Goal: Register for event/course: Register for event/course

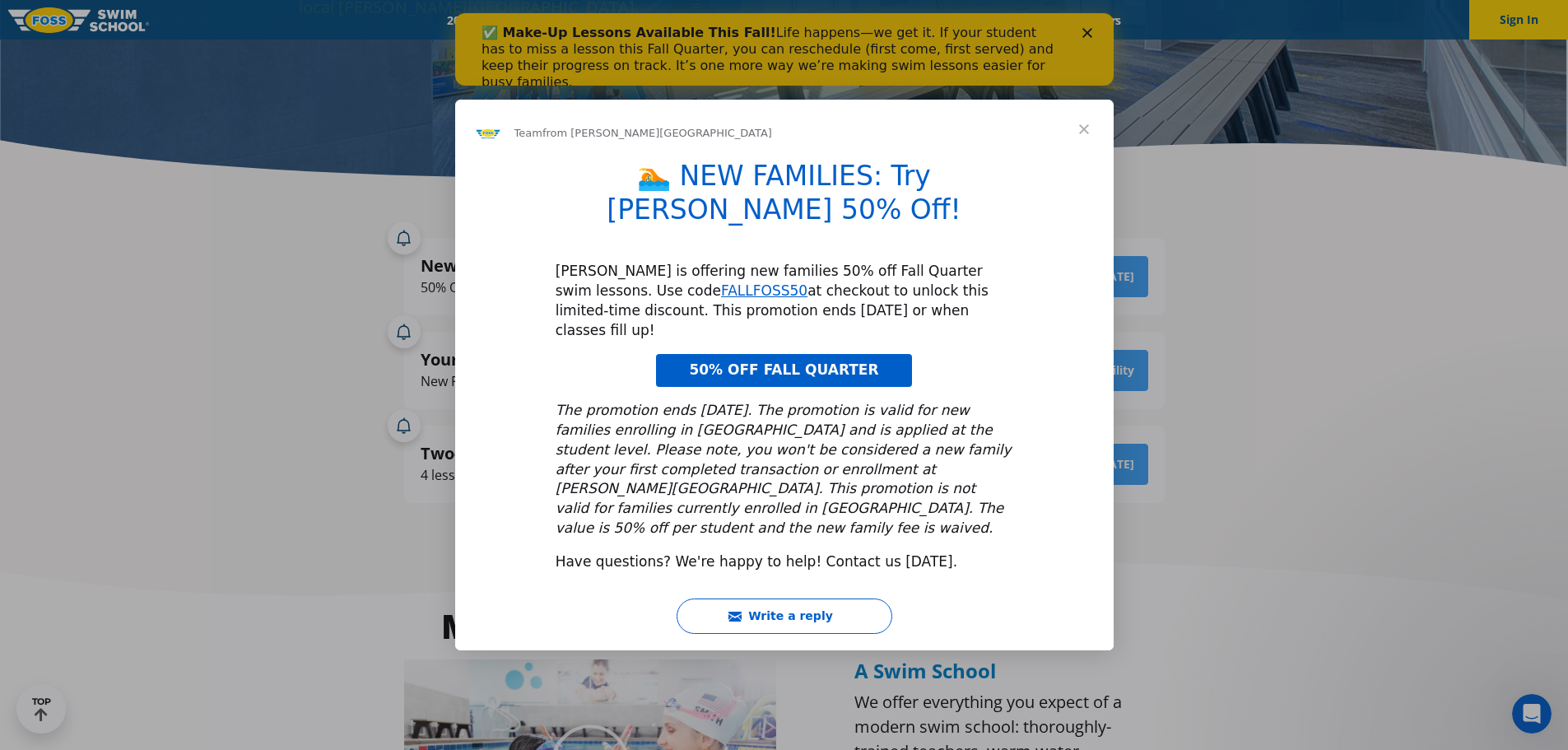
click at [1082, 159] on span "Close" at bounding box center [1084, 130] width 59 height 59
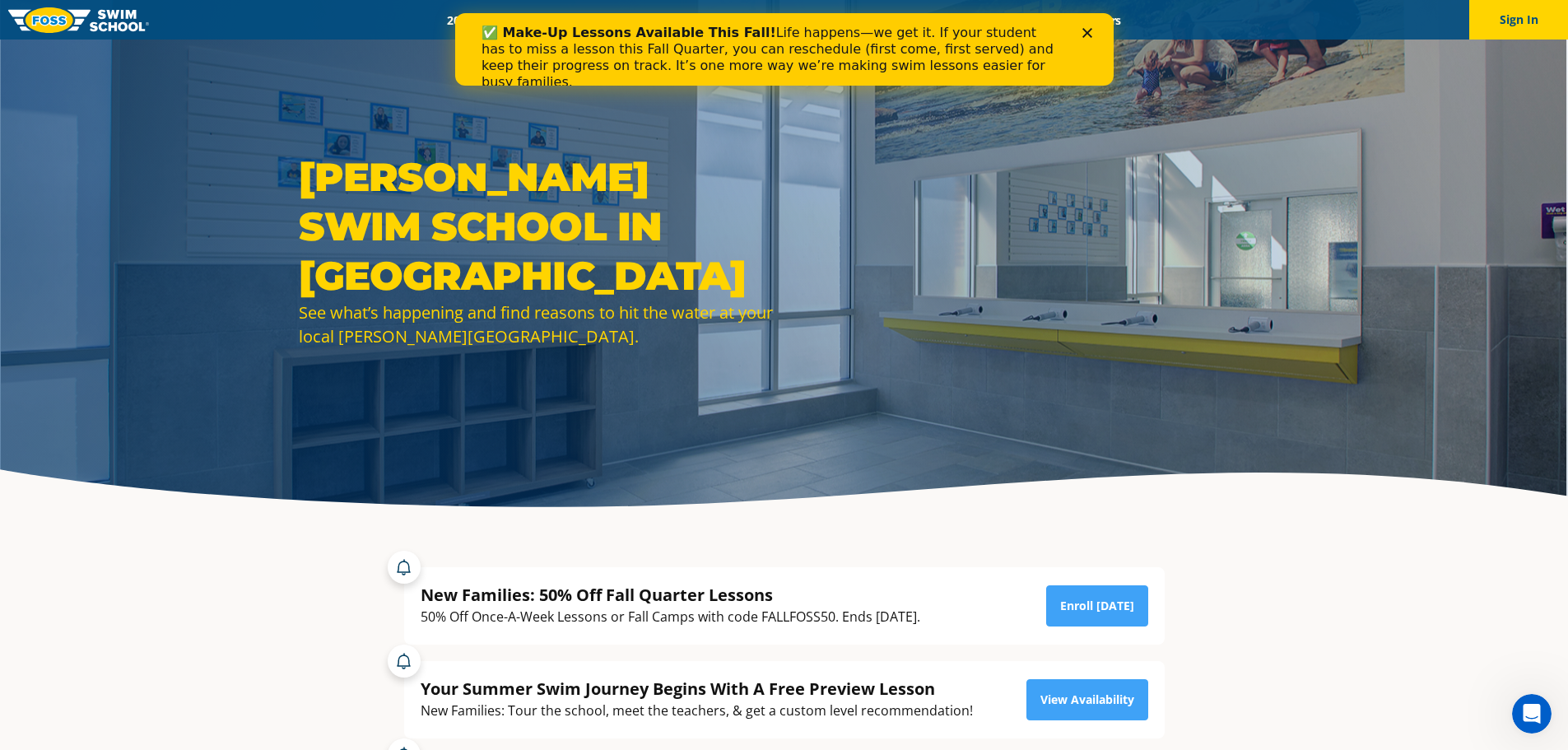
click at [1083, 28] on icon "Close" at bounding box center [1087, 32] width 10 height 10
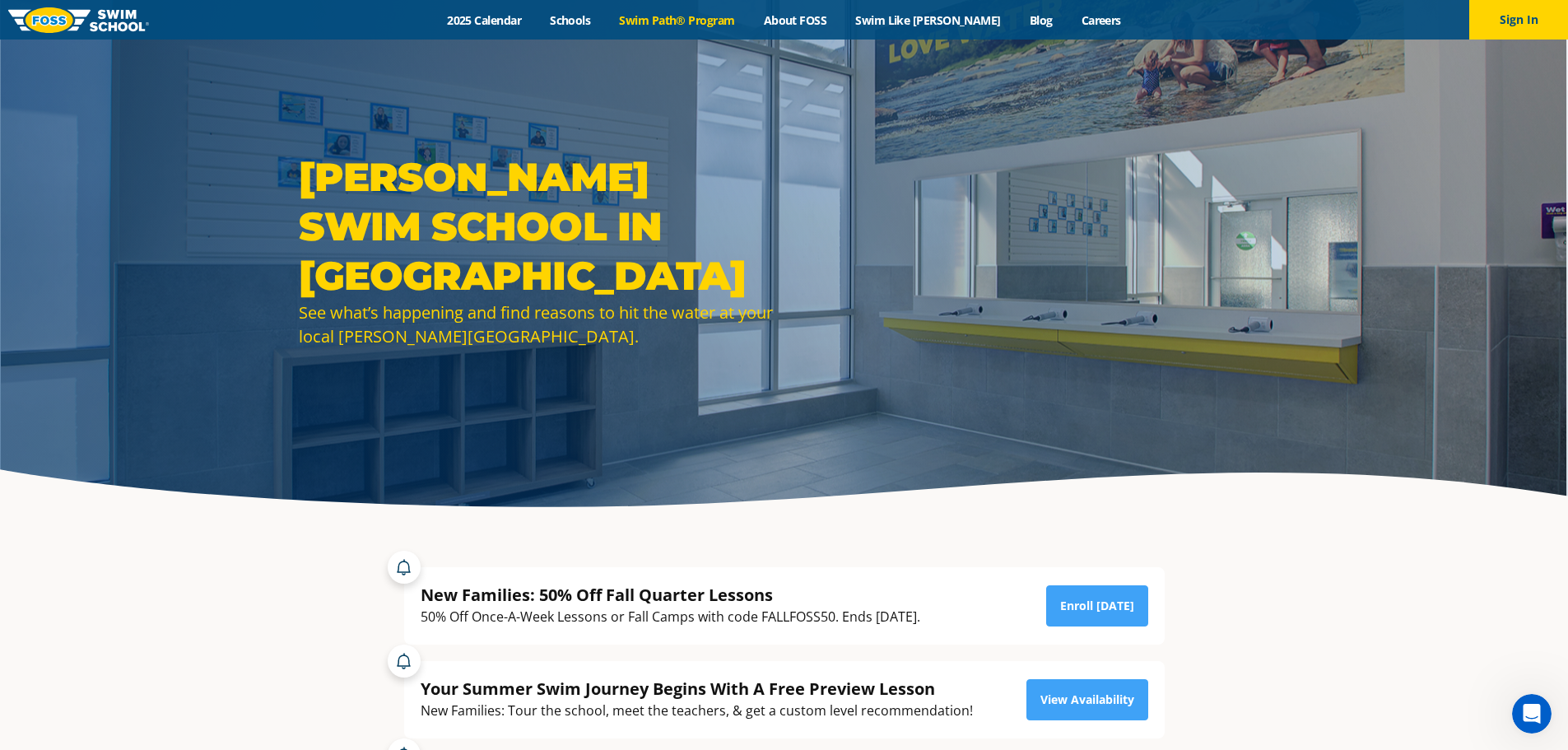
click at [727, 19] on link "Swim Path® Program" at bounding box center [678, 20] width 144 height 15
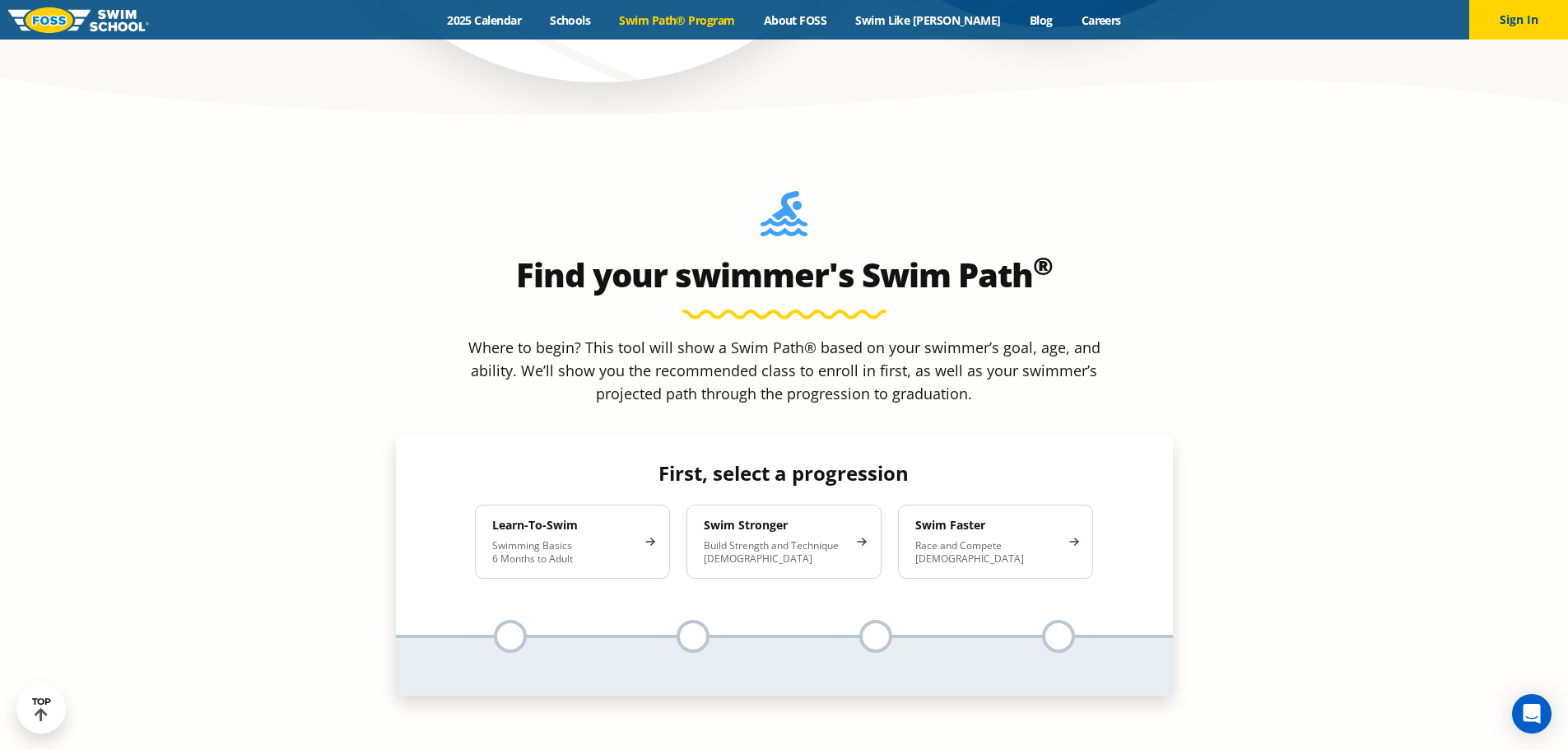
scroll to position [1483, 0]
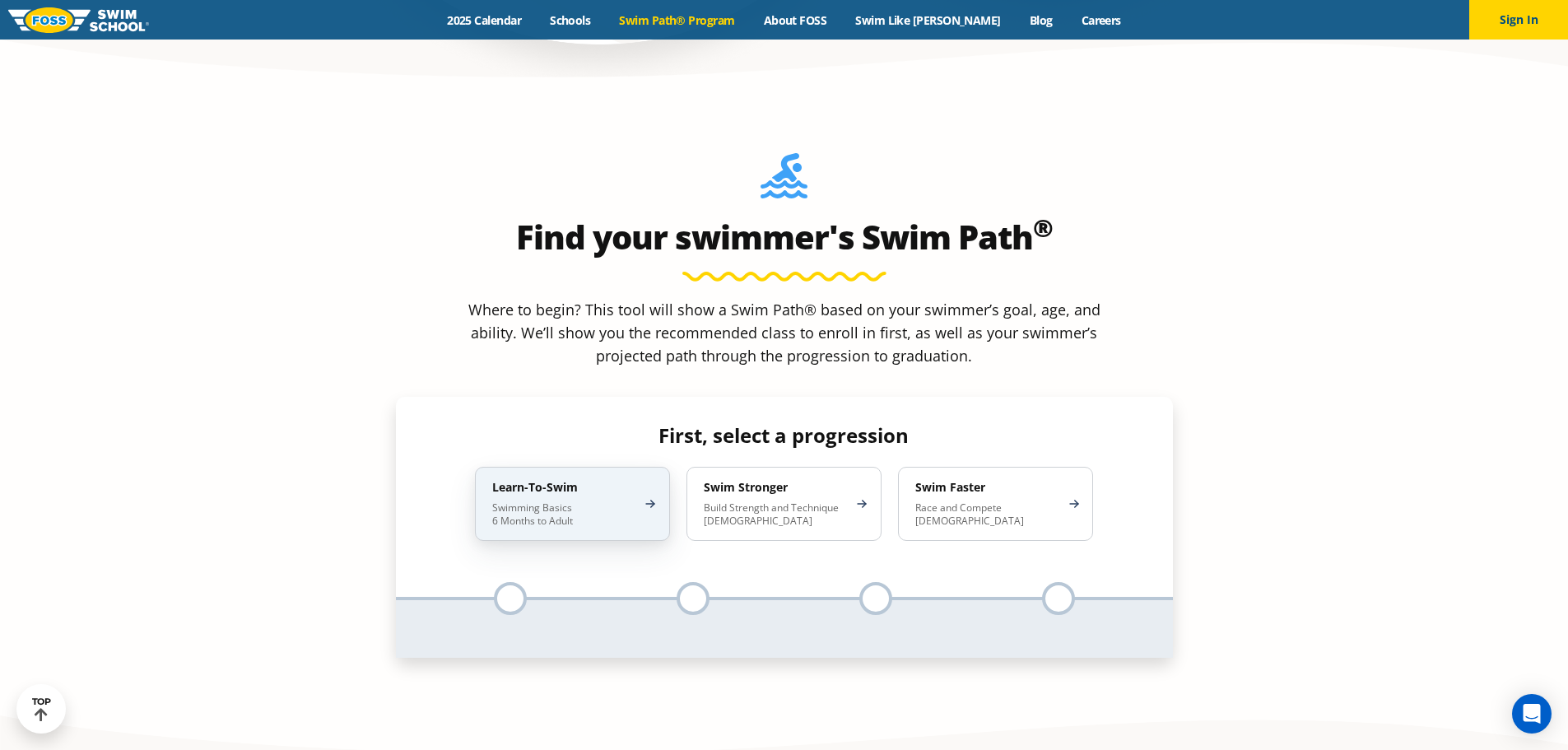
click at [636, 467] on div "Learn-To-Swim Swimming Basics 6 Months to Adult" at bounding box center [572, 504] width 196 height 74
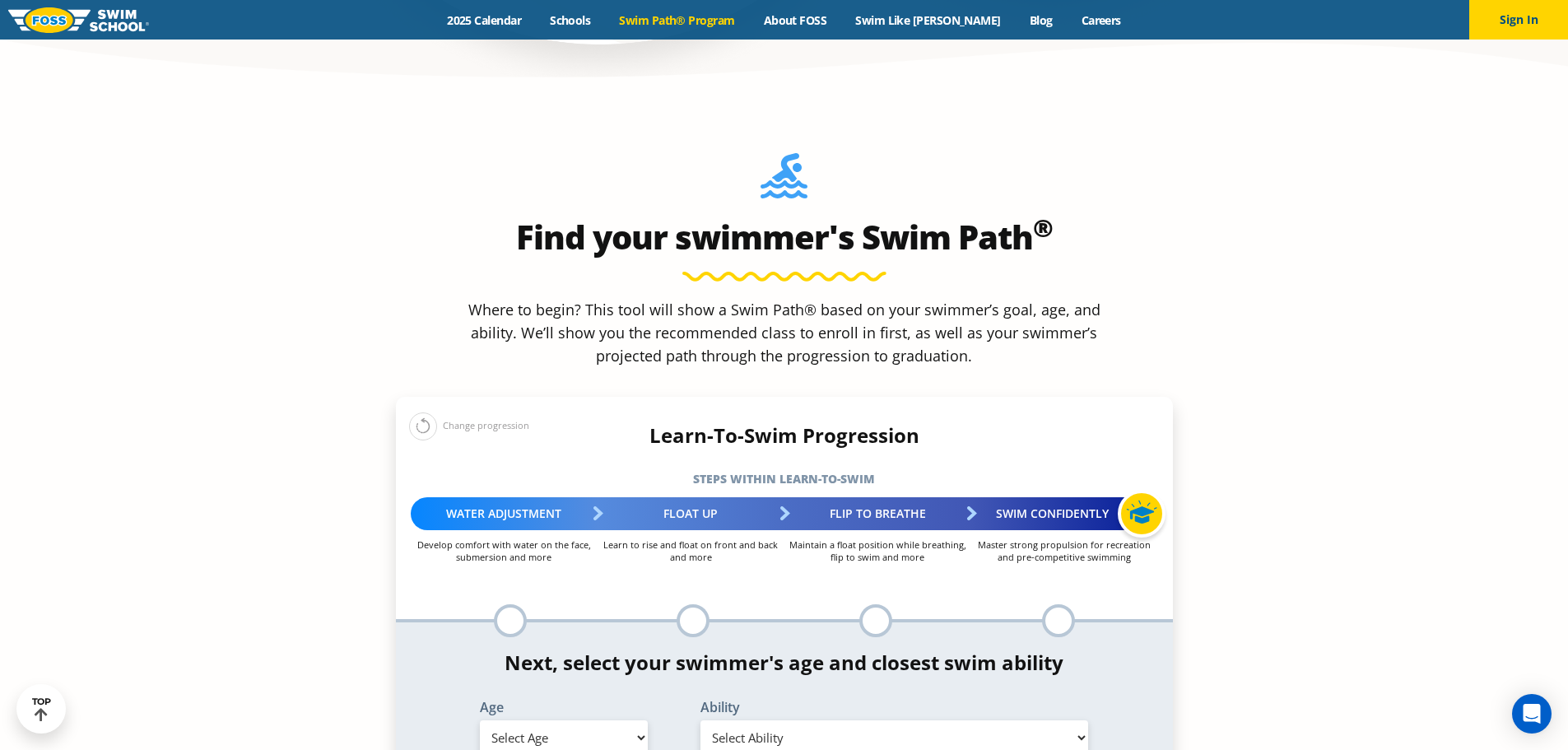
click at [634, 720] on select "Select Age [DEMOGRAPHIC_DATA] months - 1 year 1 year 2 years 3 years 4 years 5 …" at bounding box center [564, 737] width 168 height 34
select select "5-years"
click at [480, 720] on select "Select Age [DEMOGRAPHIC_DATA] months - 1 year 1 year 2 years 3 years 4 years 5 …" at bounding box center [564, 737] width 168 height 34
click at [796, 720] on select "Select Ability First in-water experience When in the water, reliant on a life j…" at bounding box center [895, 737] width 388 height 34
select select "5-years-when-in-the-water-reliant-on-a-life-jacket-or-floatation-device"
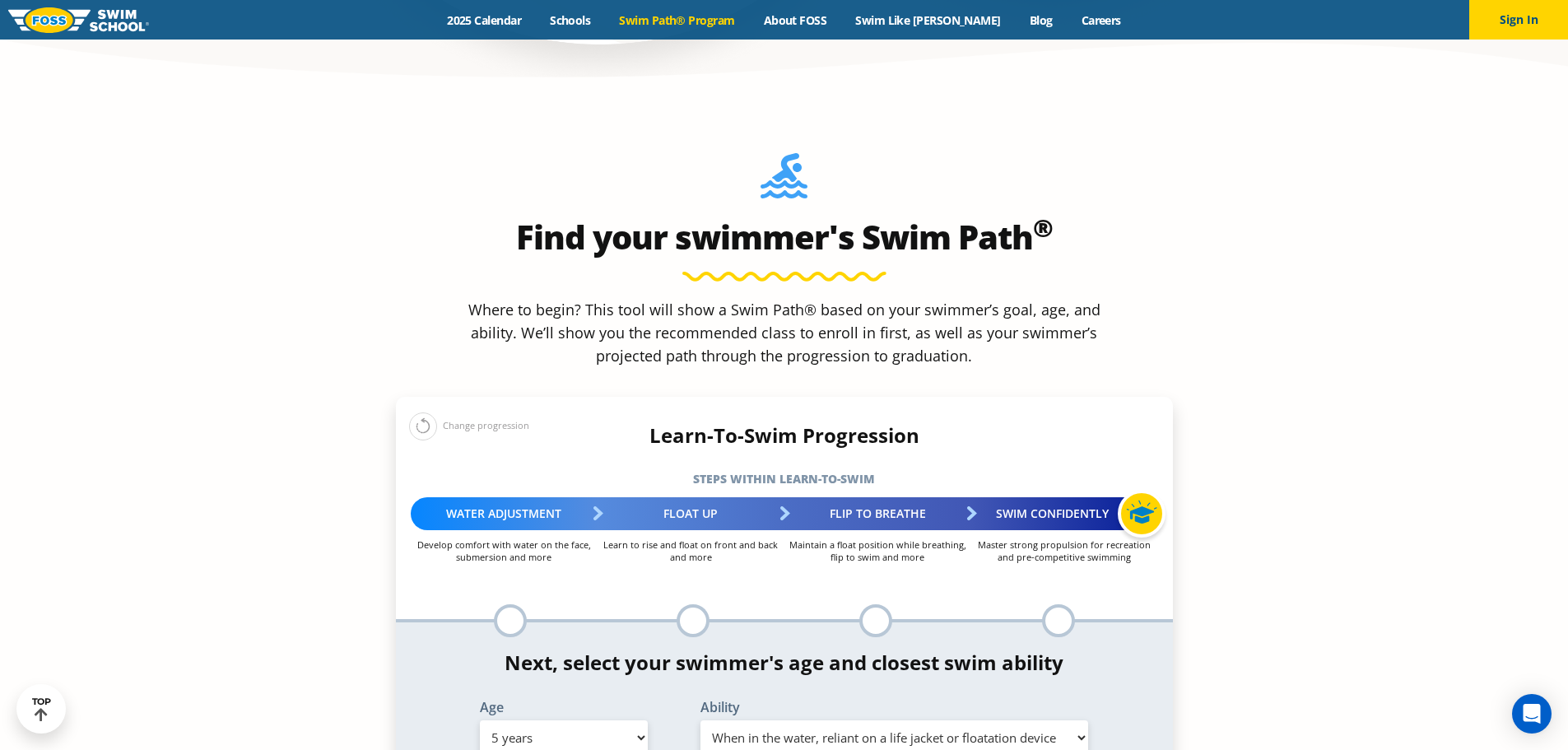
click at [701, 720] on select "Select Ability First in-water experience When in the water, reliant on a life j…" at bounding box center [895, 737] width 388 height 34
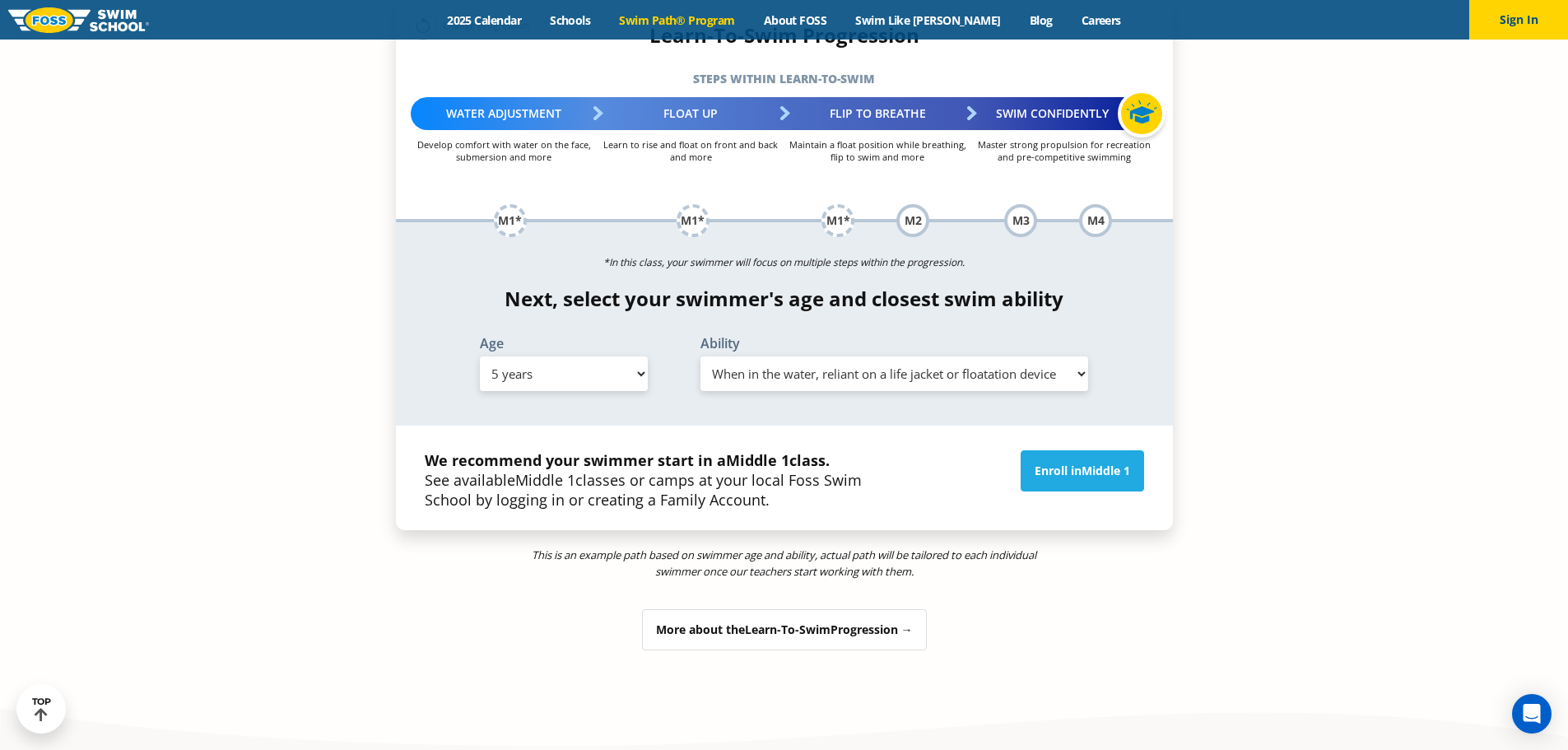
scroll to position [1894, 0]
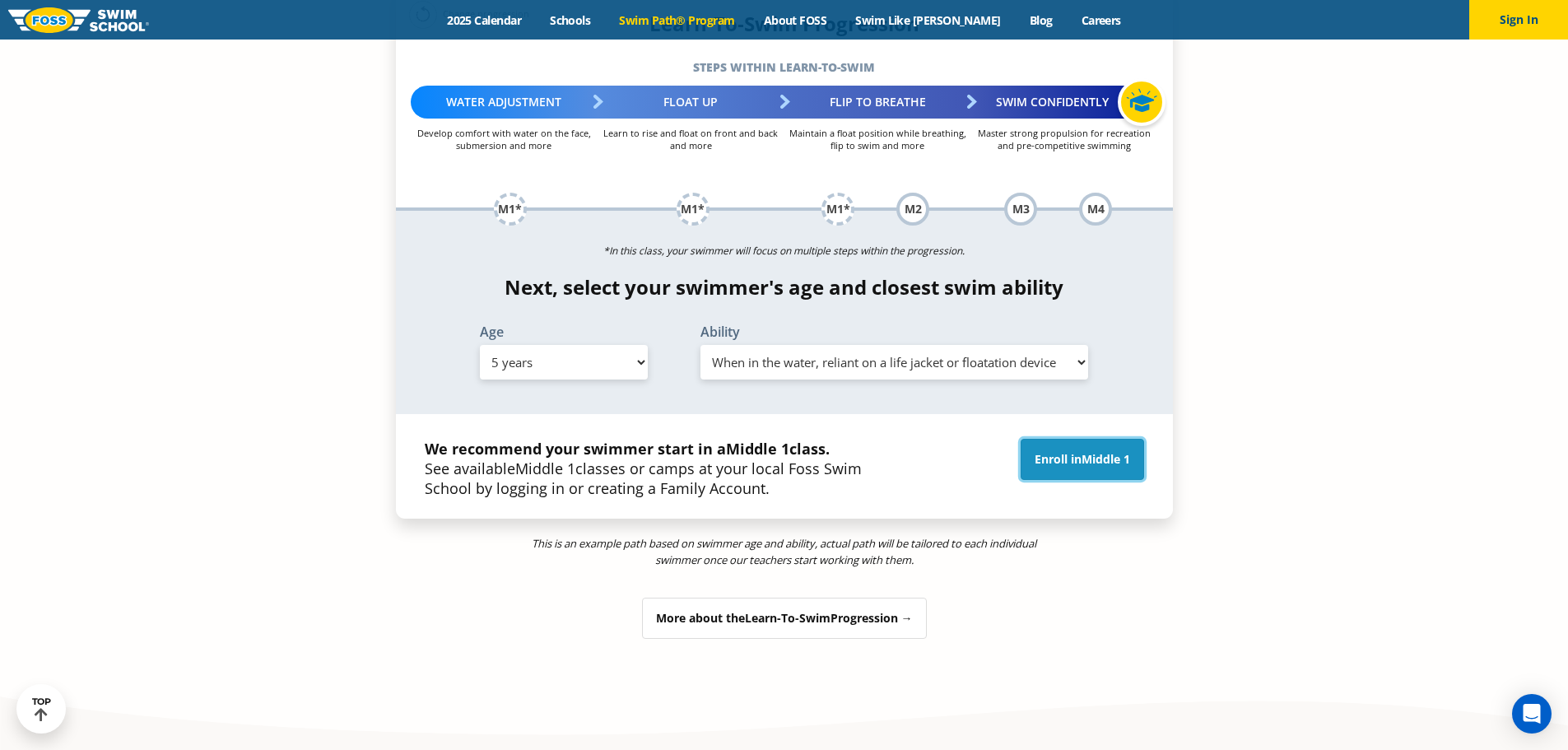
click at [1068, 439] on link "Enroll in Middle 1" at bounding box center [1082, 460] width 123 height 41
